Goal: Task Accomplishment & Management: Manage account settings

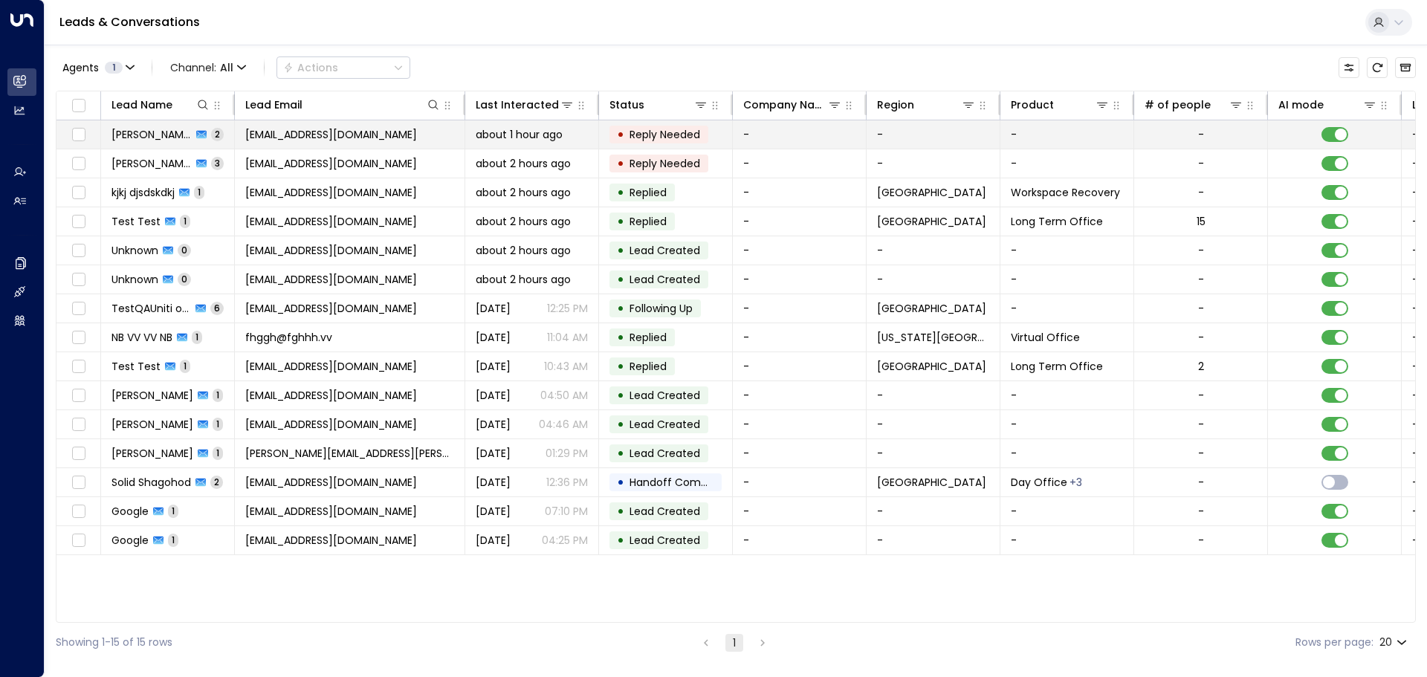
click at [145, 132] on span "[PERSON_NAME]" at bounding box center [151, 134] width 80 height 15
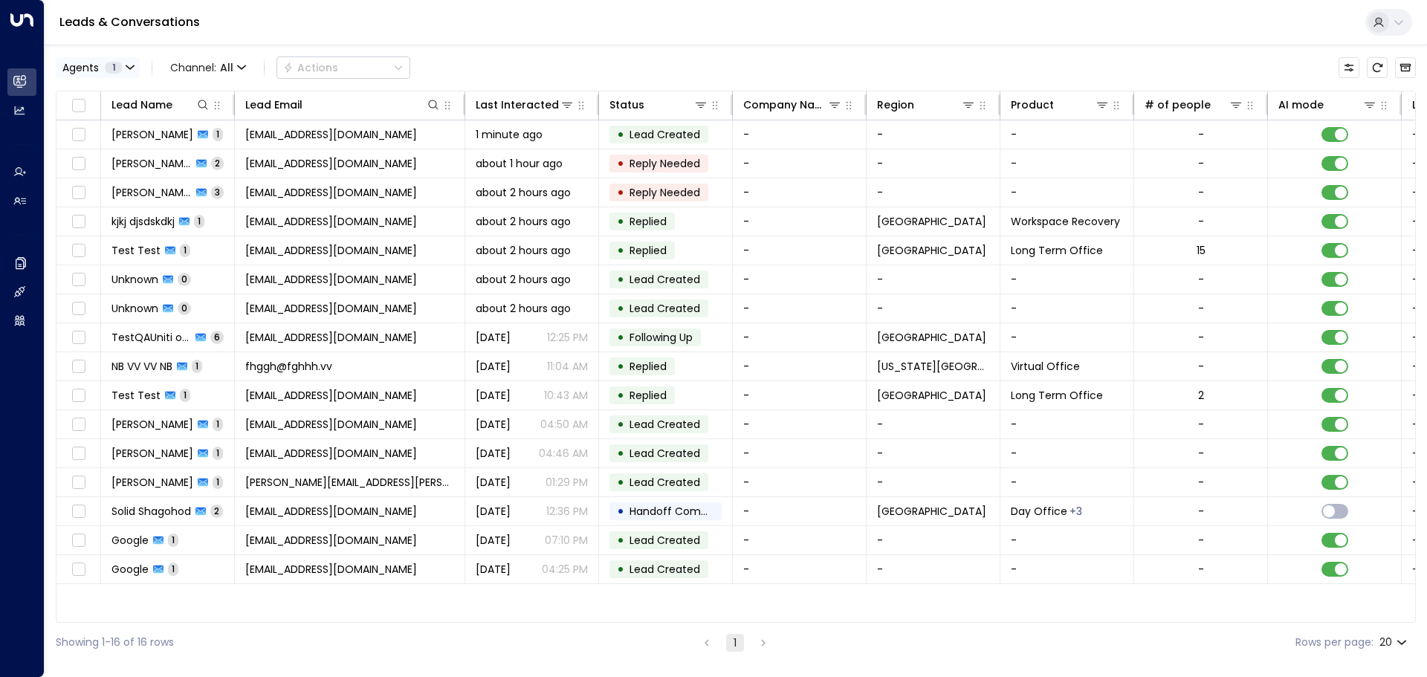
click at [128, 68] on icon "button" at bounding box center [129, 66] width 7 height 3
click at [128, 68] on div at bounding box center [713, 338] width 1427 height 677
click at [248, 36] on div "Leads & Conversations" at bounding box center [736, 22] width 1382 height 45
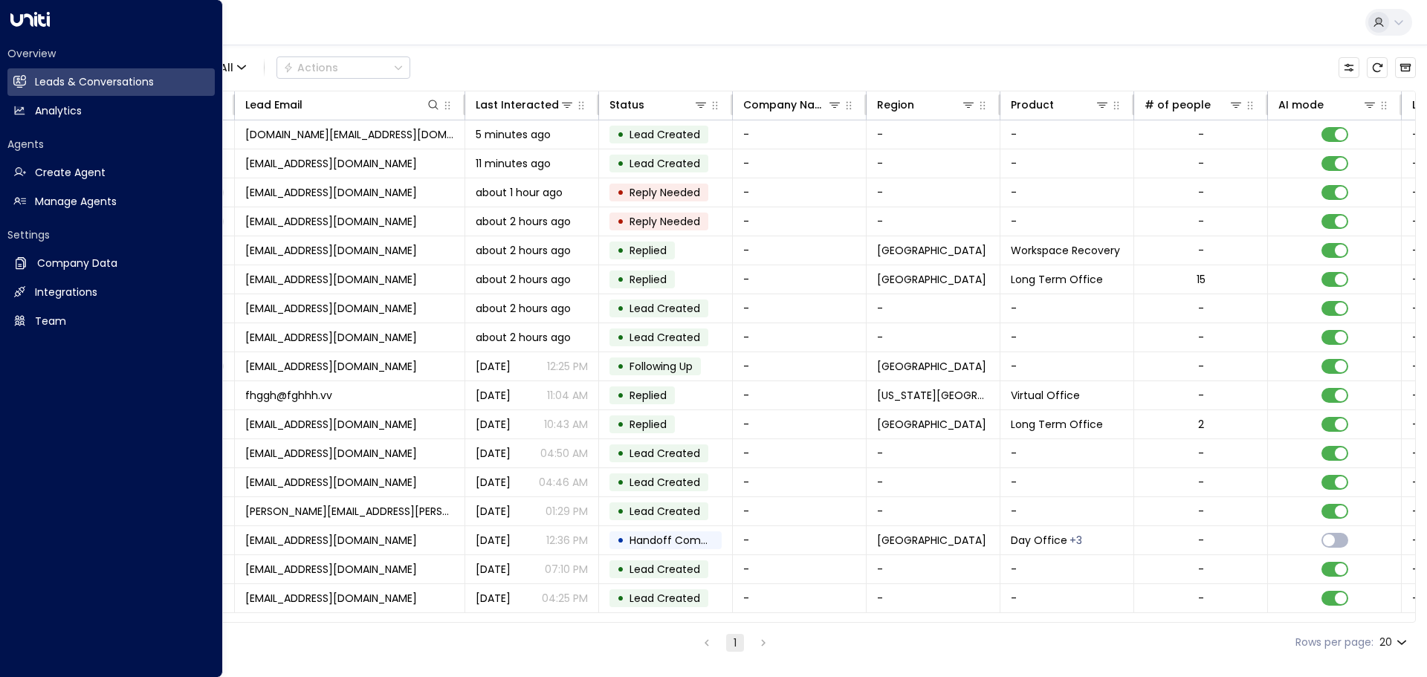
click at [445, 24] on div "Leads & Conversations" at bounding box center [736, 22] width 1382 height 45
